Goal: Navigation & Orientation: Find specific page/section

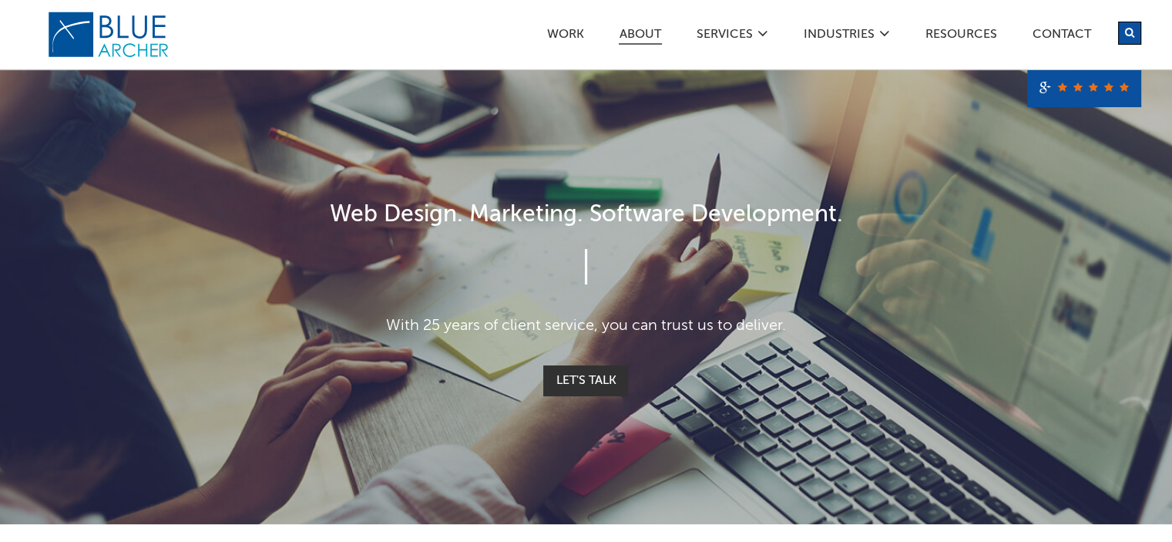
click at [654, 35] on link "ABOUT" at bounding box center [640, 37] width 43 height 16
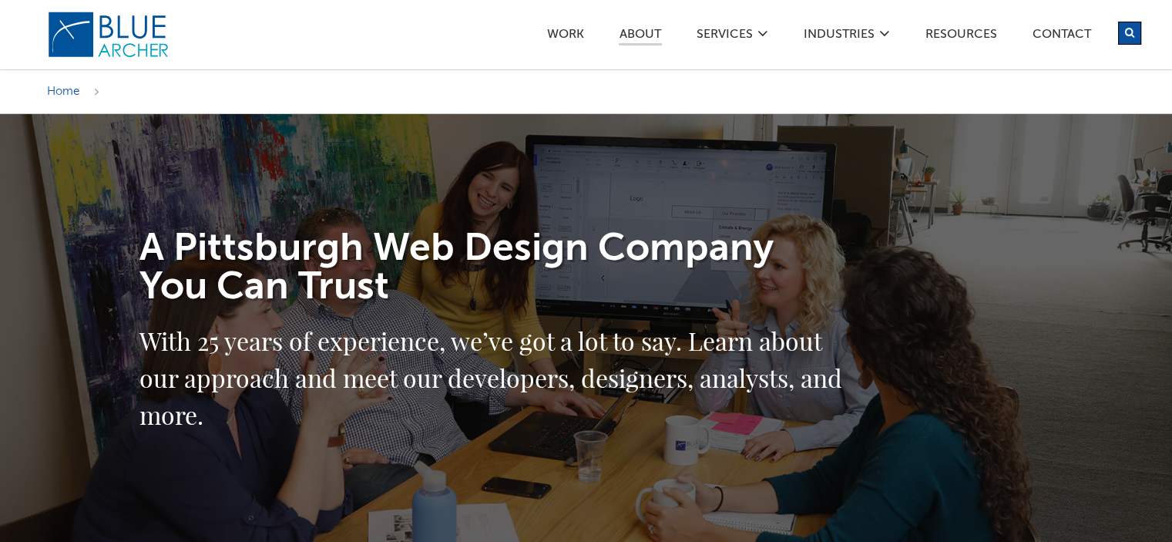
click at [99, 90] on li at bounding box center [96, 91] width 29 height 12
click at [75, 91] on span "Home" at bounding box center [63, 92] width 32 height 12
